Goal: Task Accomplishment & Management: Use online tool/utility

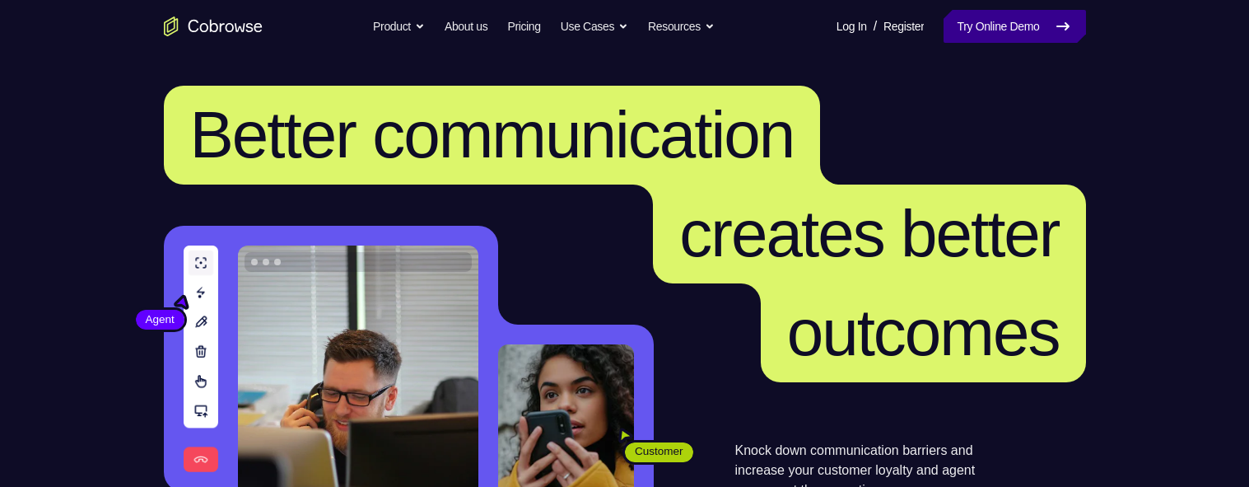
click at [972, 22] on link "Try Online Demo" at bounding box center [1014, 26] width 142 height 33
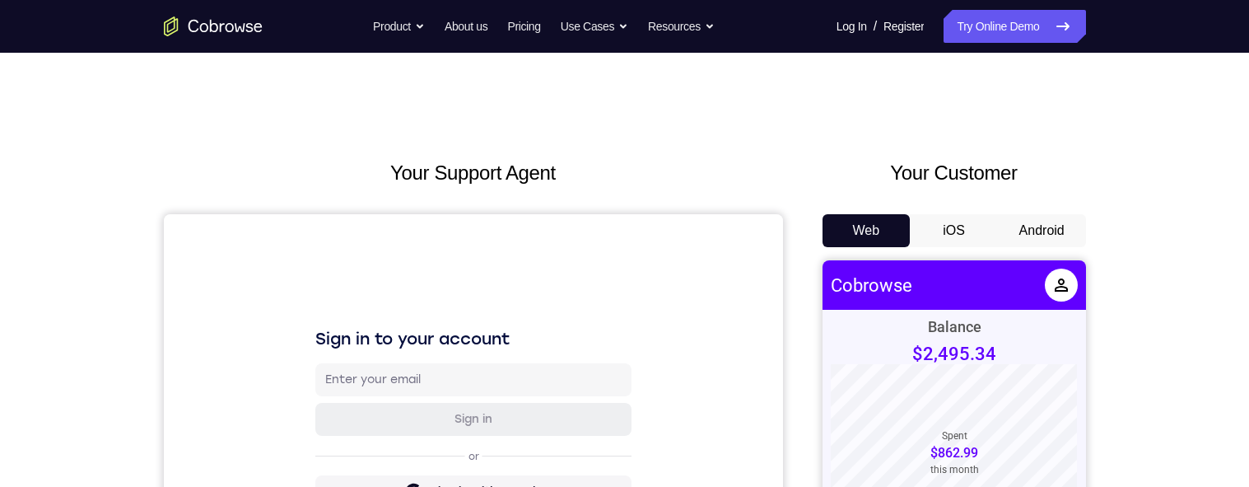
click at [1078, 214] on button "Android" at bounding box center [1042, 230] width 88 height 33
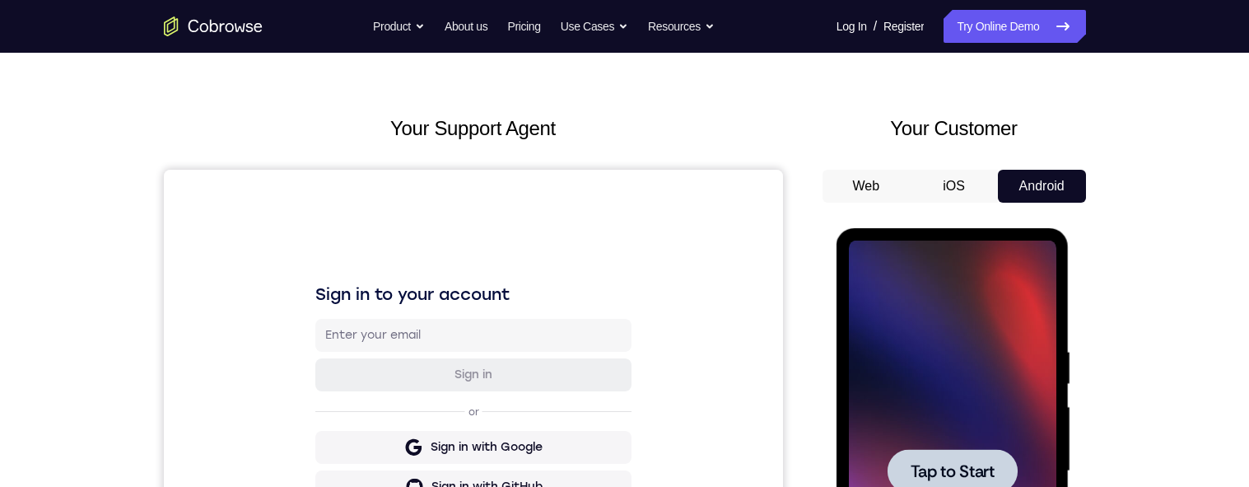
click at [1002, 486] on div at bounding box center [952, 470] width 207 height 461
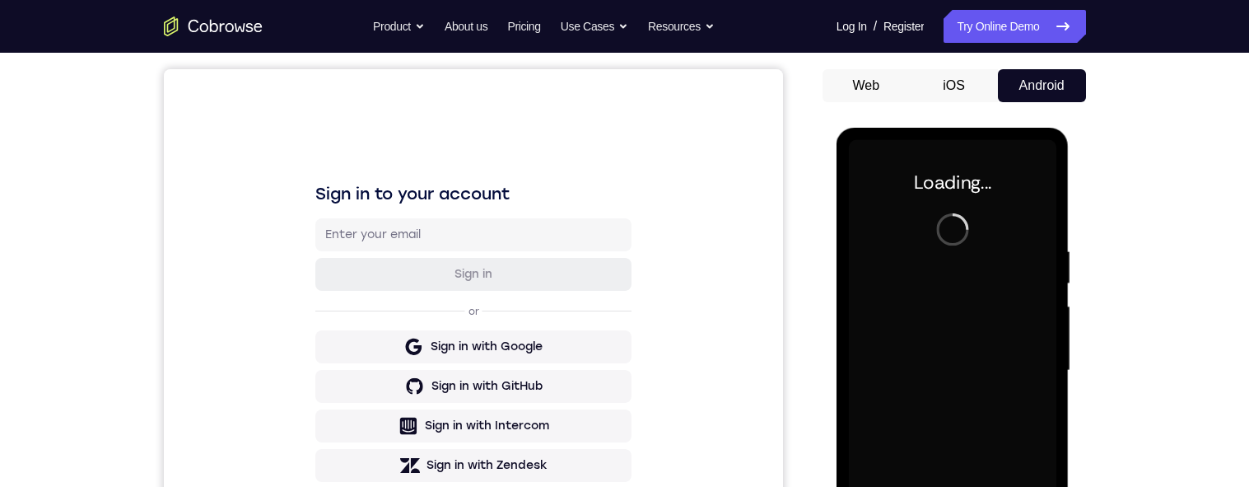
scroll to position [159, 0]
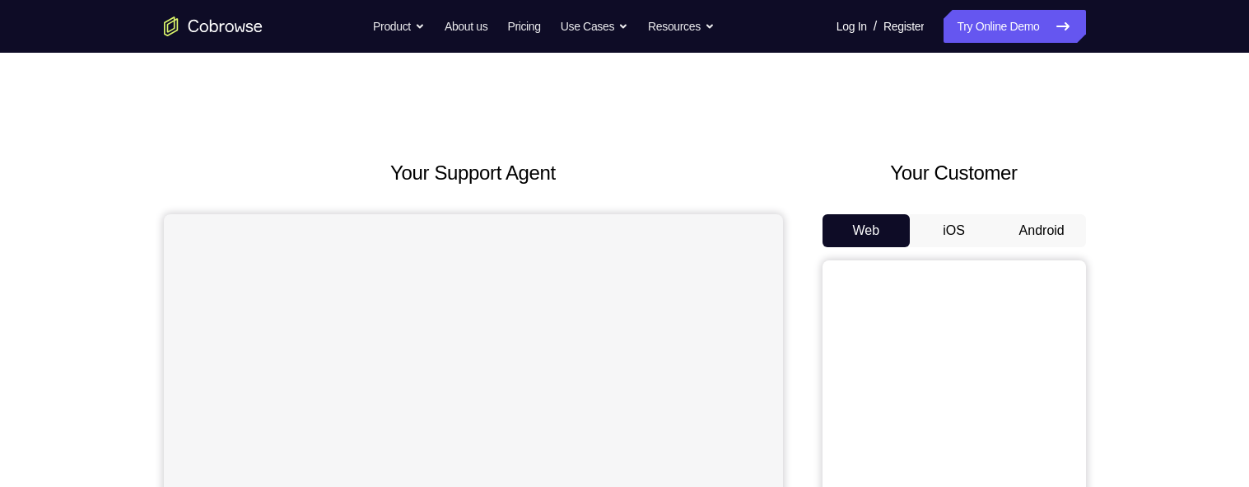
click at [1032, 243] on button "Android" at bounding box center [1042, 230] width 88 height 33
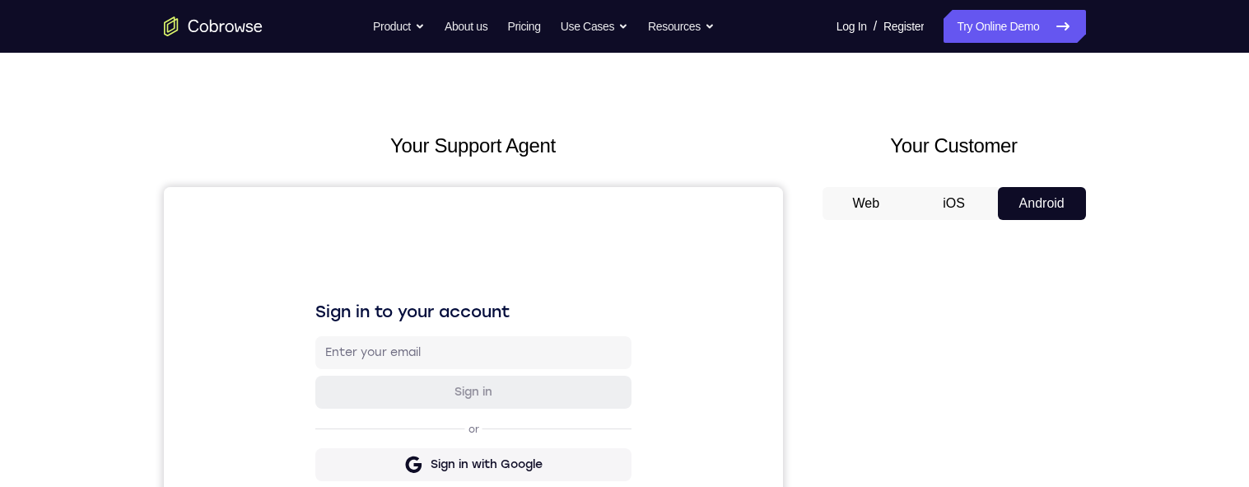
scroll to position [193, 0]
